Goal: Information Seeking & Learning: Find contact information

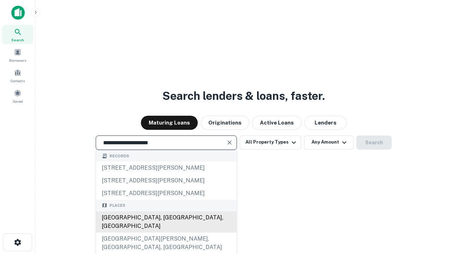
click at [166, 233] on div "Santa Monica, CA, USA" at bounding box center [166, 222] width 141 height 21
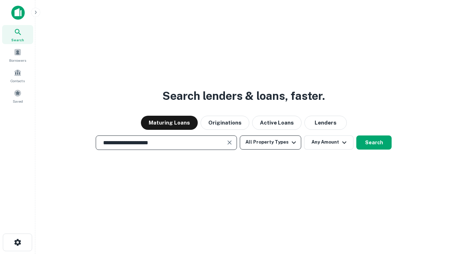
type input "**********"
click at [271, 142] on button "All Property Types" at bounding box center [270, 143] width 61 height 14
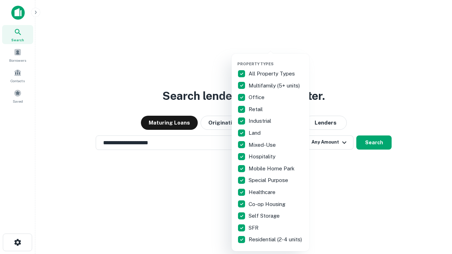
click at [276, 59] on button "button" at bounding box center [276, 59] width 78 height 0
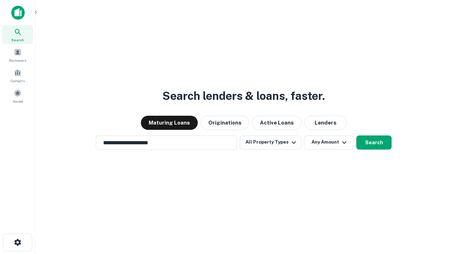
scroll to position [11, 0]
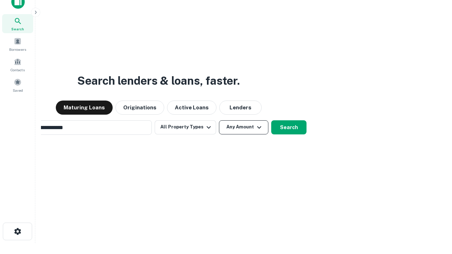
click at [219, 120] on button "Any Amount" at bounding box center [243, 127] width 49 height 14
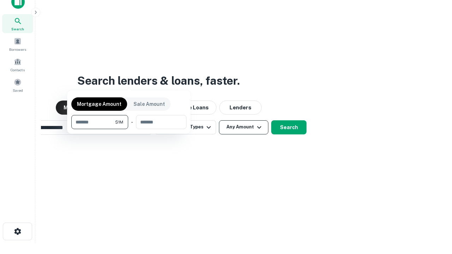
scroll to position [11, 0]
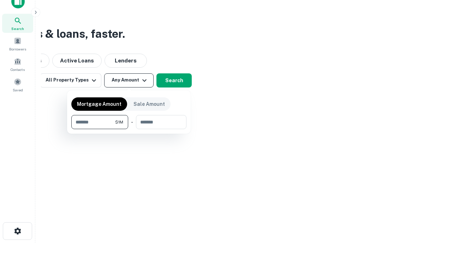
type input "*******"
click at [129, 129] on button "button" at bounding box center [128, 129] width 115 height 0
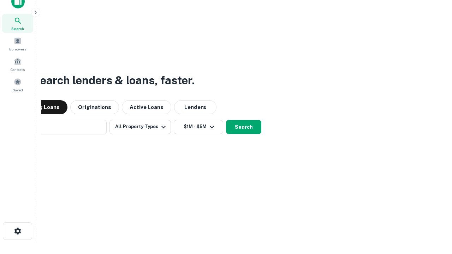
scroll to position [11, 0]
click at [226, 120] on button "Search" at bounding box center [243, 127] width 35 height 14
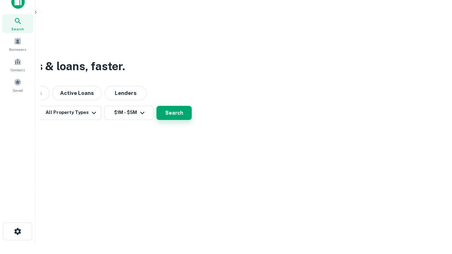
scroll to position [11, 0]
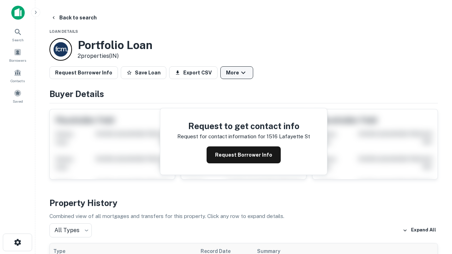
click at [237, 73] on button "More" at bounding box center [236, 72] width 33 height 13
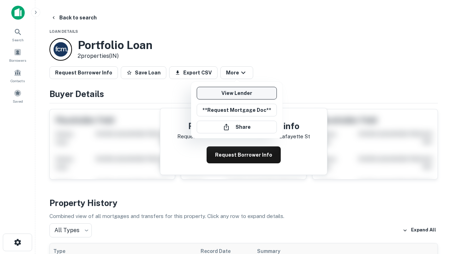
click at [237, 93] on link "View Lender" at bounding box center [237, 93] width 80 height 13
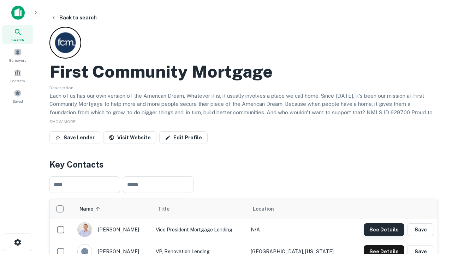
click at [384, 230] on button "See Details" at bounding box center [384, 230] width 41 height 13
click at [17, 243] on icon "button" at bounding box center [17, 242] width 8 height 8
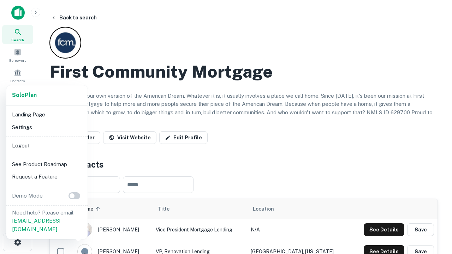
click at [47, 146] on li "Logout" at bounding box center [47, 146] width 76 height 13
